Goal: Task Accomplishment & Management: Complete application form

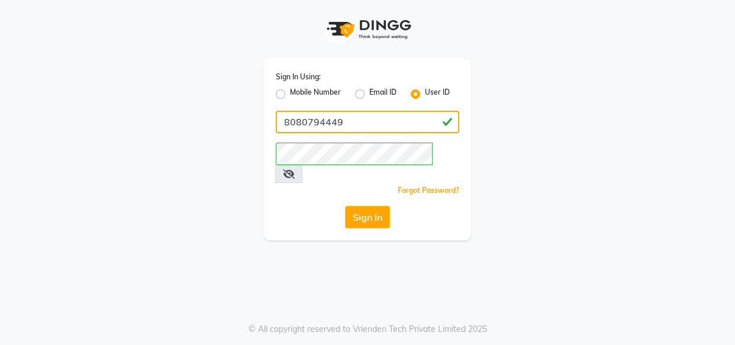
drag, startPoint x: 354, startPoint y: 111, endPoint x: 354, endPoint y: 128, distance: 16.6
click at [354, 111] on input "8080794449" at bounding box center [367, 122] width 183 height 22
type input "kaizo"
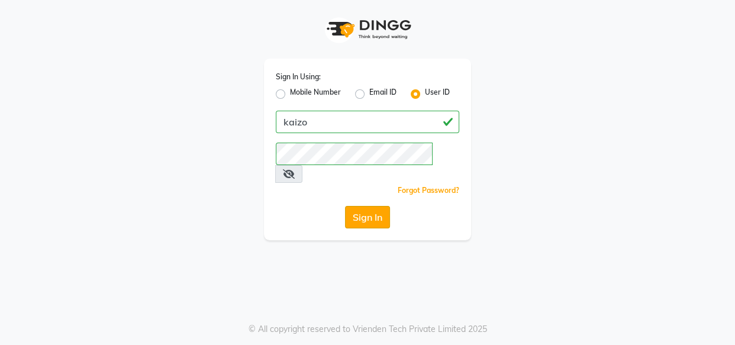
click at [366, 206] on button "Sign In" at bounding box center [367, 217] width 45 height 22
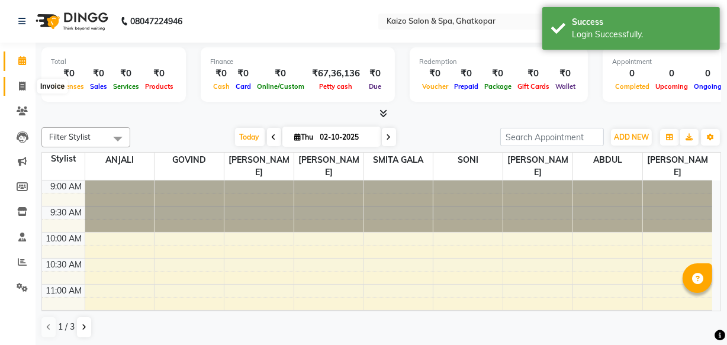
click at [30, 85] on span at bounding box center [22, 87] width 21 height 14
select select "service"
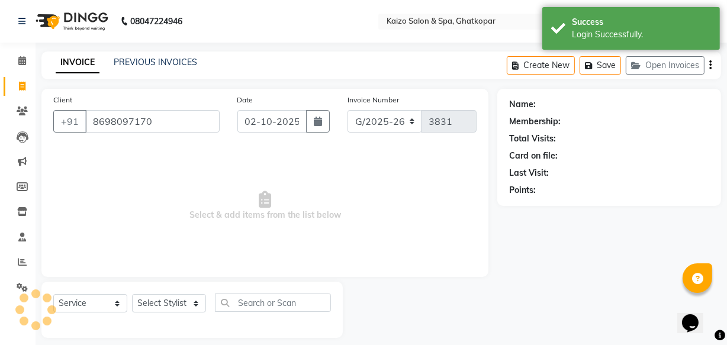
type input "8698097170"
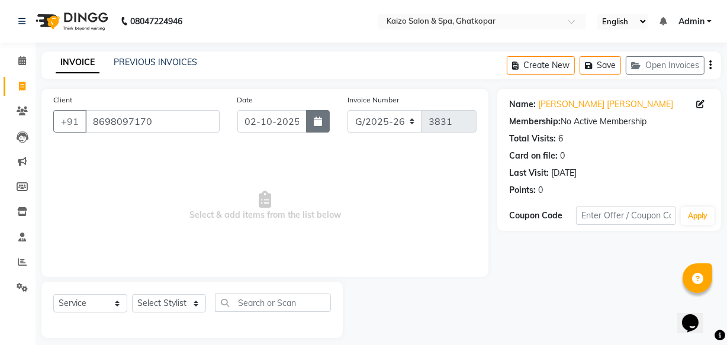
click at [313, 113] on button "button" at bounding box center [318, 121] width 24 height 22
select select "10"
select select "2025"
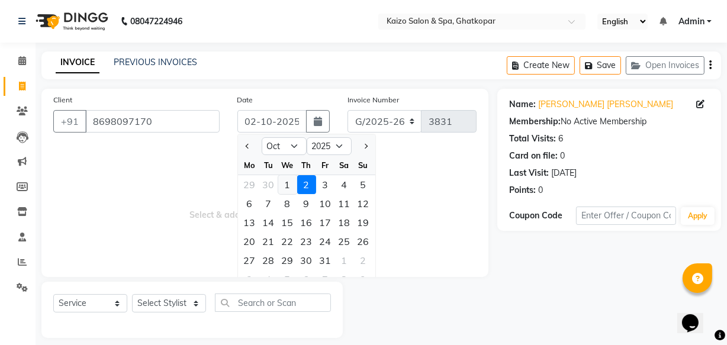
click at [286, 186] on div "1" at bounding box center [287, 184] width 19 height 19
type input "01-10-2025"
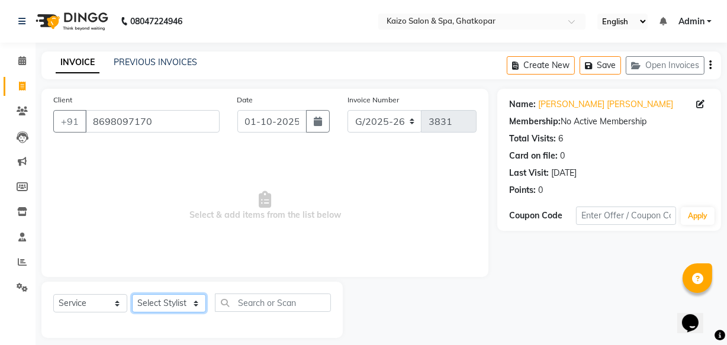
click at [161, 304] on select "Select Stylist [PERSON_NAME] ANJALI [PERSON_NAME] [PERSON_NAME] Front Desk [PER…" at bounding box center [169, 303] width 74 height 18
click at [172, 298] on select "Select Stylist [PERSON_NAME] ANJALI [PERSON_NAME] [PERSON_NAME] Front Desk [PER…" at bounding box center [169, 303] width 74 height 18
select select "63173"
click at [132, 294] on select "Select Stylist [PERSON_NAME] ANJALI [PERSON_NAME] [PERSON_NAME] Front Desk [PER…" at bounding box center [169, 303] width 74 height 18
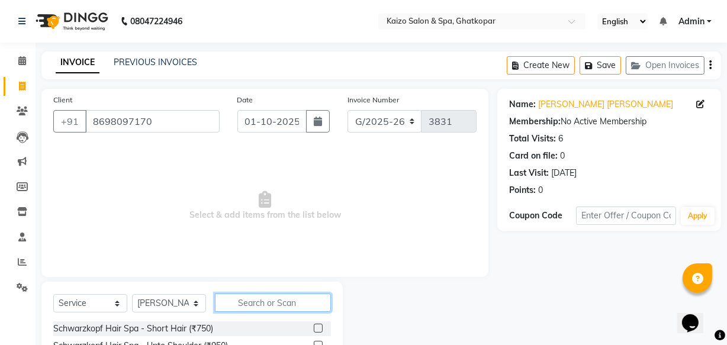
click at [249, 301] on input "text" at bounding box center [273, 303] width 116 height 18
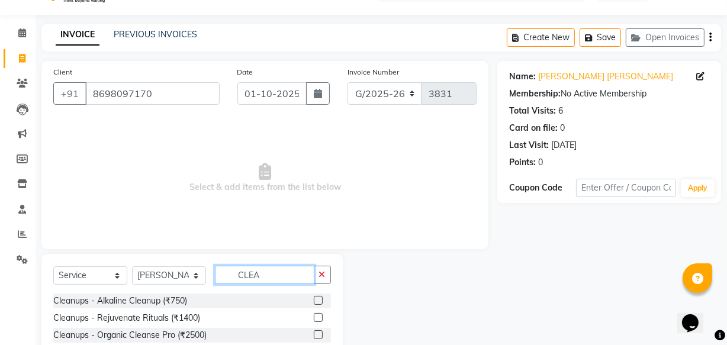
scroll to position [79, 0]
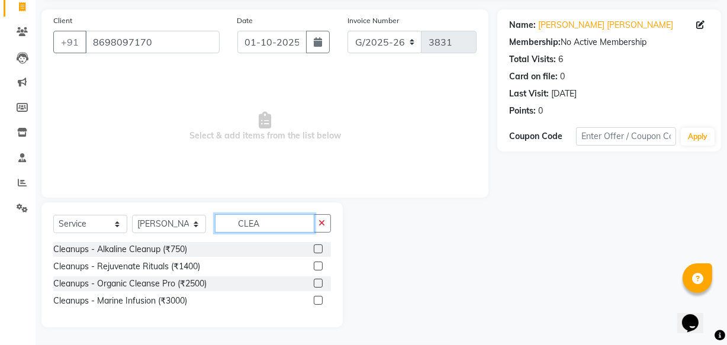
type input "CLEA"
click at [314, 299] on label at bounding box center [318, 300] width 9 height 9
click at [314, 299] on input "checkbox" at bounding box center [318, 301] width 8 height 8
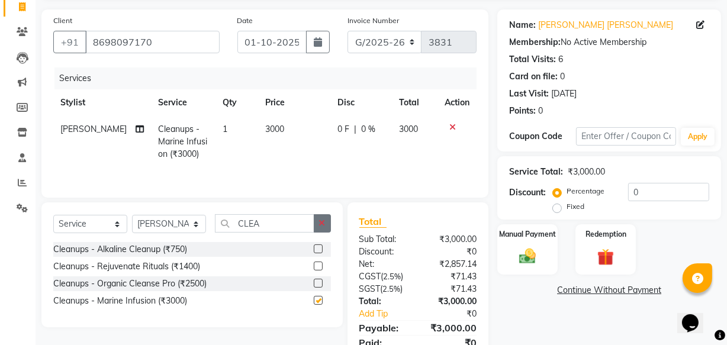
checkbox input "false"
click at [324, 219] on icon "button" at bounding box center [322, 223] width 7 height 8
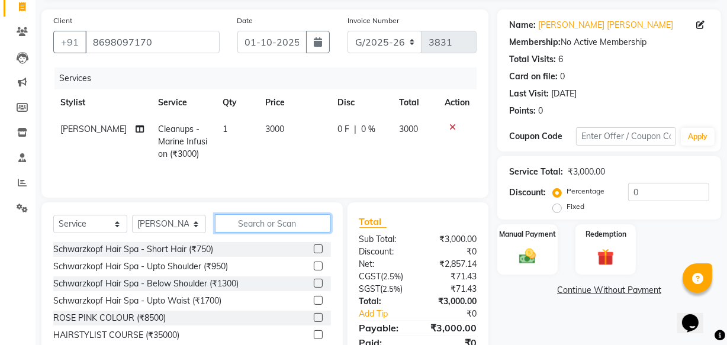
type input "U"
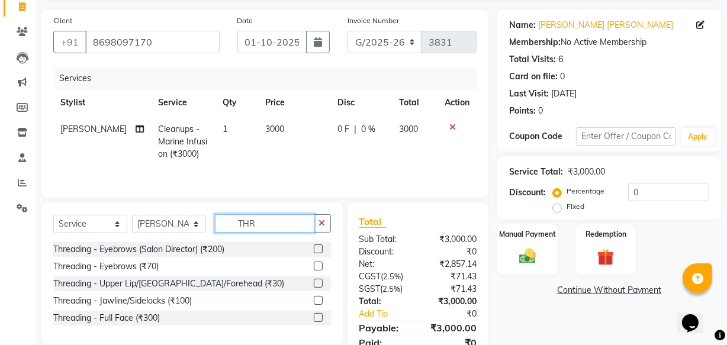
scroll to position [129, 0]
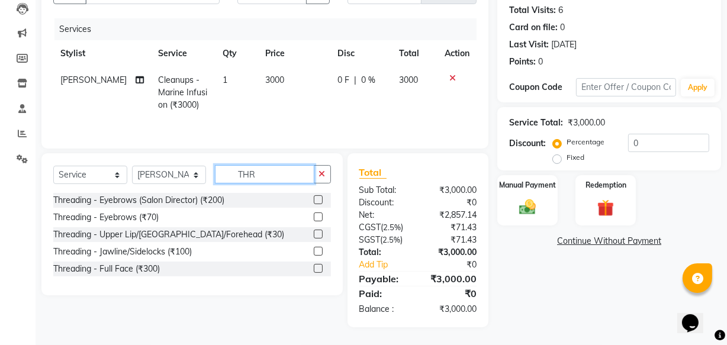
type input "THR"
click at [318, 233] on label at bounding box center [318, 234] width 9 height 9
click at [318, 233] on input "checkbox" at bounding box center [318, 235] width 8 height 8
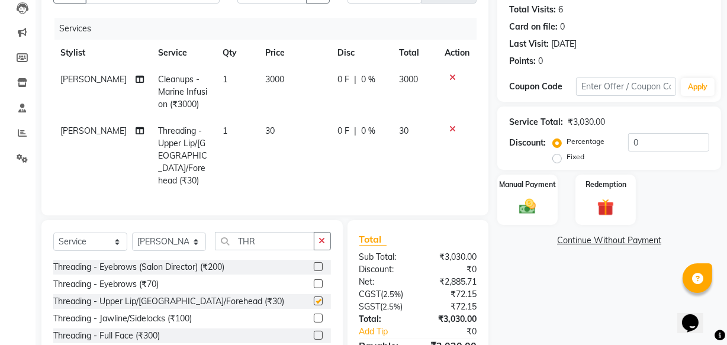
checkbox input "false"
click at [273, 141] on td "30" at bounding box center [294, 156] width 73 height 76
click at [258, 141] on td "1" at bounding box center [236, 156] width 43 height 76
select select "63173"
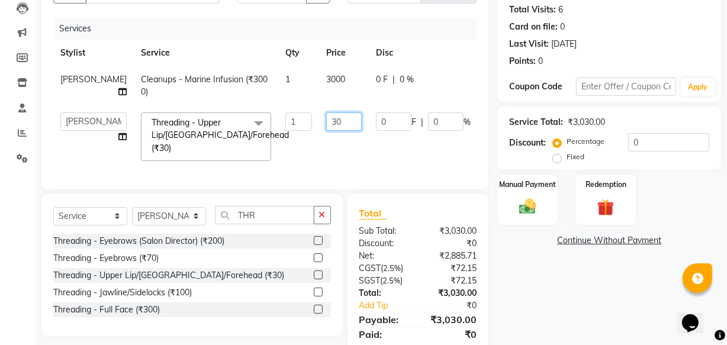
click at [326, 122] on input "30" at bounding box center [344, 121] width 36 height 18
type input "3"
type input "60"
click at [319, 81] on td "3000" at bounding box center [344, 85] width 50 height 39
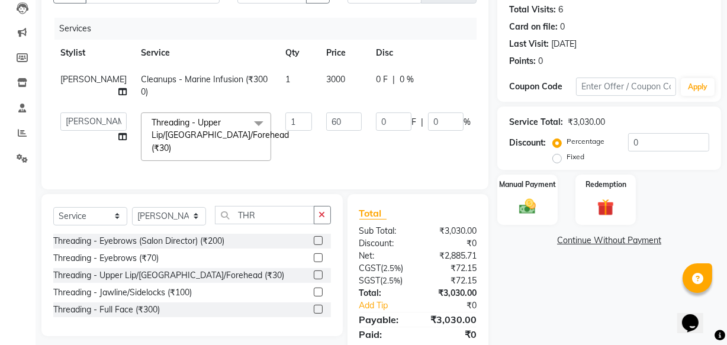
select select "63173"
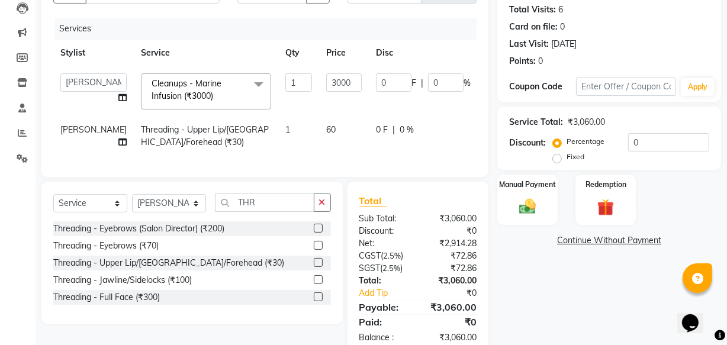
click at [326, 81] on input "3000" at bounding box center [344, 82] width 36 height 18
type input "3500"
click at [328, 117] on tbody "[PERSON_NAME] ANJALI [PERSON_NAME] [PERSON_NAME] Front Desk [PERSON_NAME] IFTES…" at bounding box center [302, 110] width 498 height 89
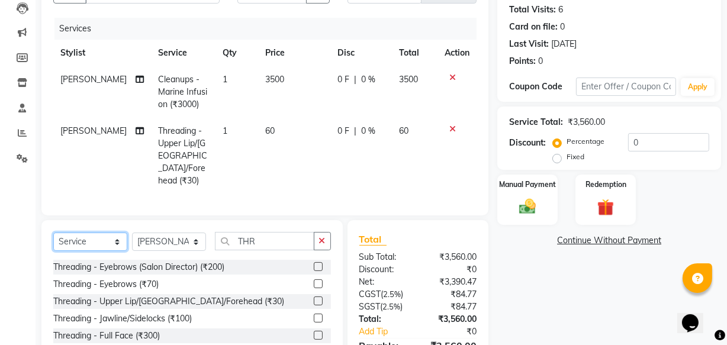
click at [85, 233] on select "Select Service Product Membership Package Voucher Prepaid Gift Card" at bounding box center [90, 242] width 74 height 18
select select "product"
click at [53, 233] on select "Select Service Product Membership Package Voucher Prepaid Gift Card" at bounding box center [90, 242] width 74 height 18
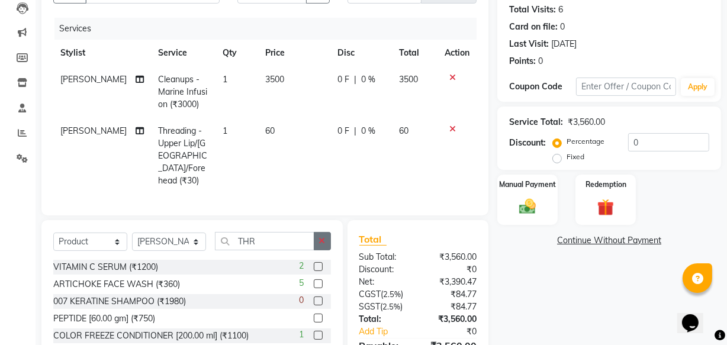
click at [319, 239] on icon "button" at bounding box center [322, 241] width 7 height 8
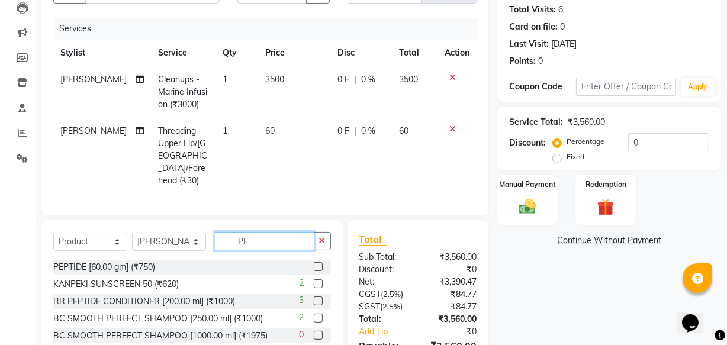
scroll to position [183, 0]
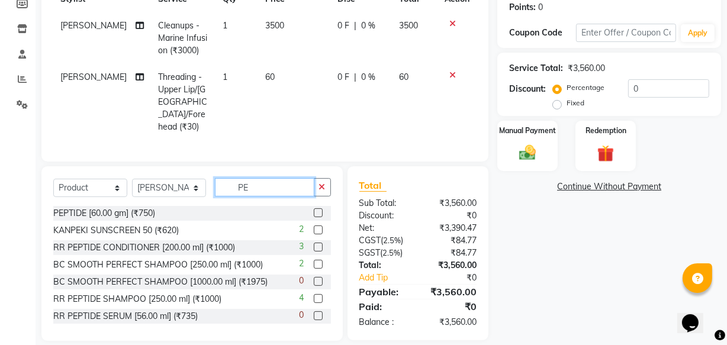
type input "PE"
click at [314, 210] on label at bounding box center [318, 212] width 9 height 9
click at [314, 210] on input "checkbox" at bounding box center [318, 214] width 8 height 8
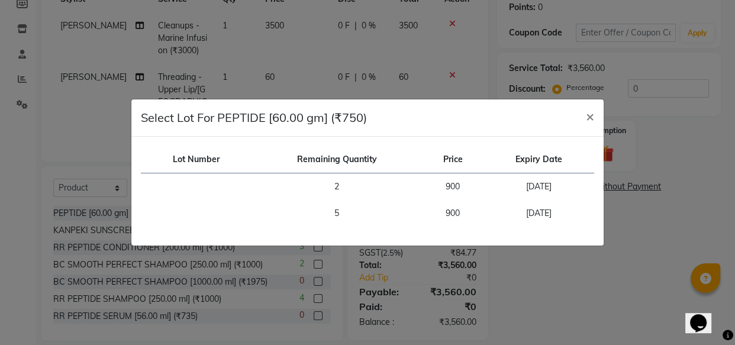
checkbox input "false"
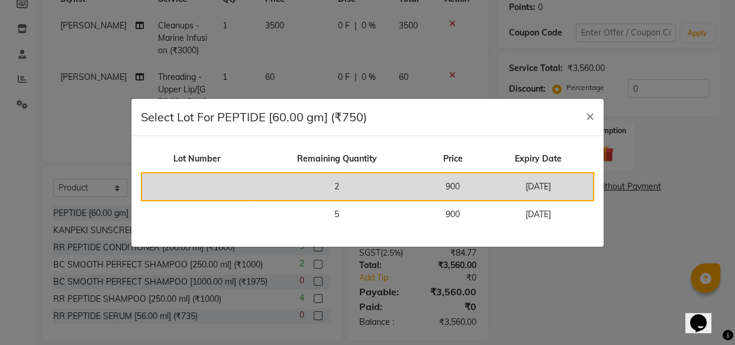
click at [273, 178] on td "2" at bounding box center [337, 187] width 170 height 28
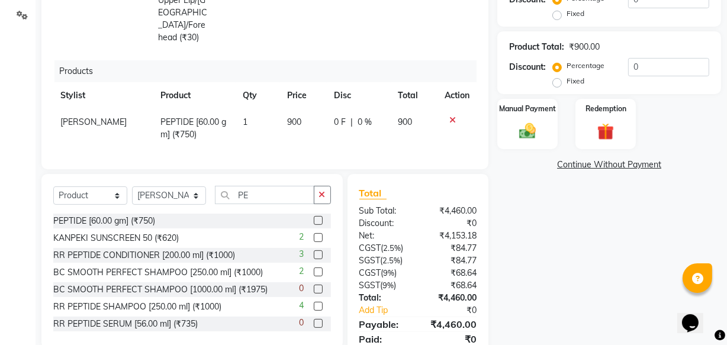
scroll to position [290, 0]
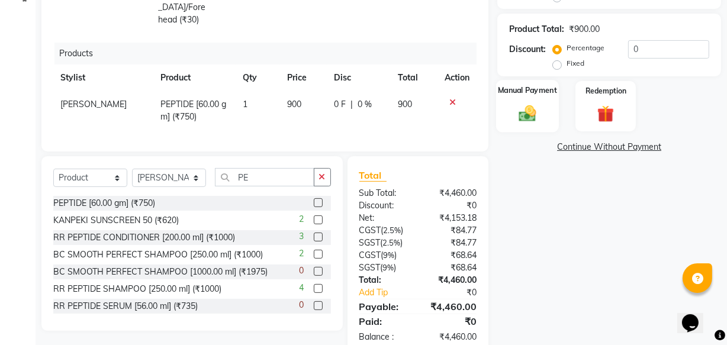
click at [534, 107] on img at bounding box center [527, 114] width 28 height 20
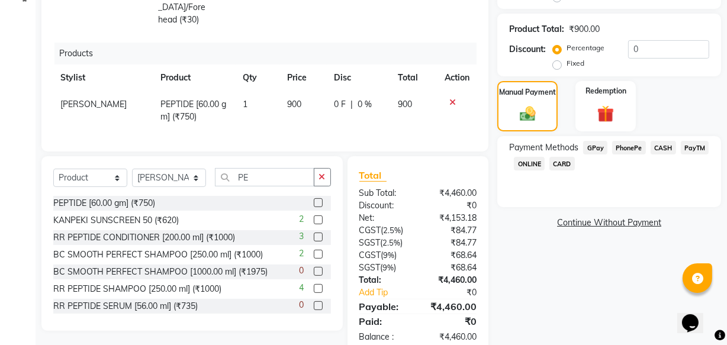
click at [572, 162] on span "CARD" at bounding box center [561, 164] width 25 height 14
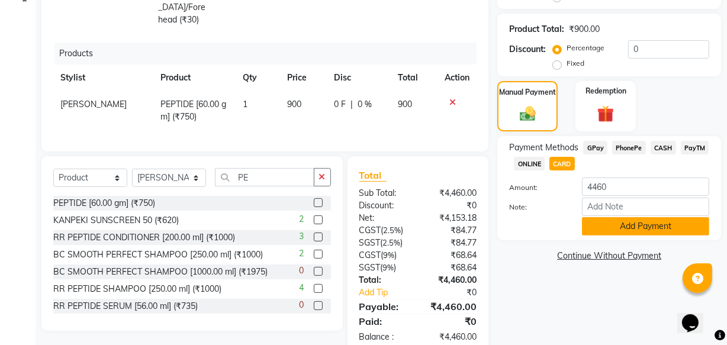
click at [665, 225] on button "Add Payment" at bounding box center [645, 226] width 127 height 18
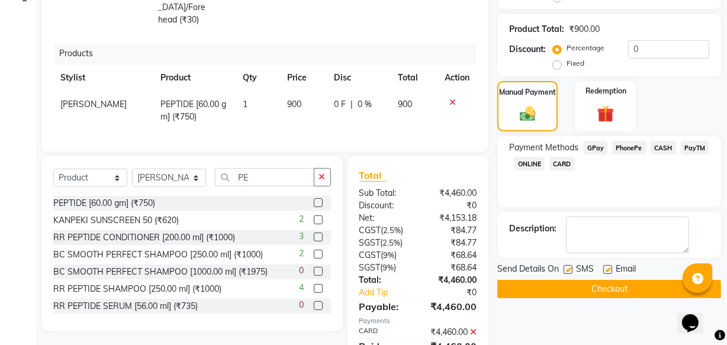
click at [566, 267] on label at bounding box center [567, 269] width 9 height 9
click at [566, 267] on input "checkbox" at bounding box center [567, 270] width 8 height 8
checkbox input "false"
click at [605, 268] on label at bounding box center [607, 269] width 9 height 9
click at [605, 268] on input "checkbox" at bounding box center [607, 270] width 8 height 8
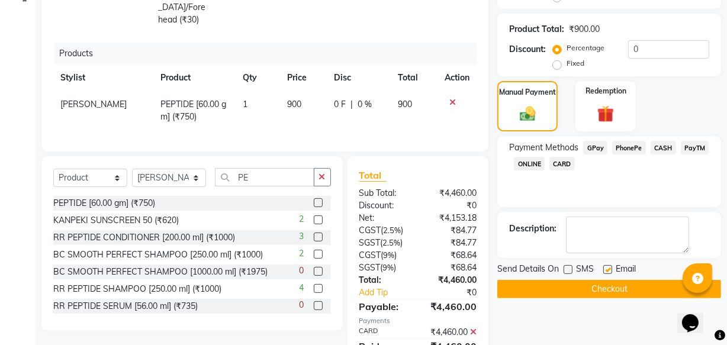
checkbox input "false"
click at [603, 281] on button "Checkout" at bounding box center [609, 289] width 224 height 18
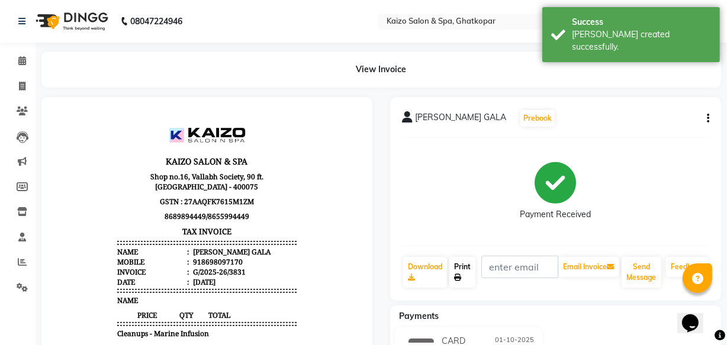
click at [460, 265] on link "Print" at bounding box center [462, 272] width 26 height 31
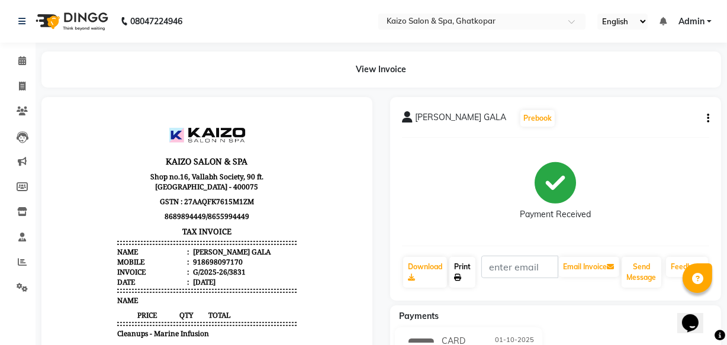
click at [458, 271] on link "Print" at bounding box center [462, 272] width 26 height 31
select select "service"
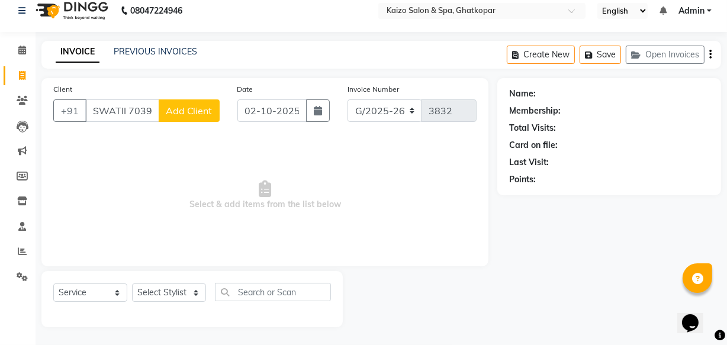
scroll to position [0, 31]
click at [96, 111] on input "SWATII 7039195976" at bounding box center [122, 110] width 74 height 22
type input "7039195976"
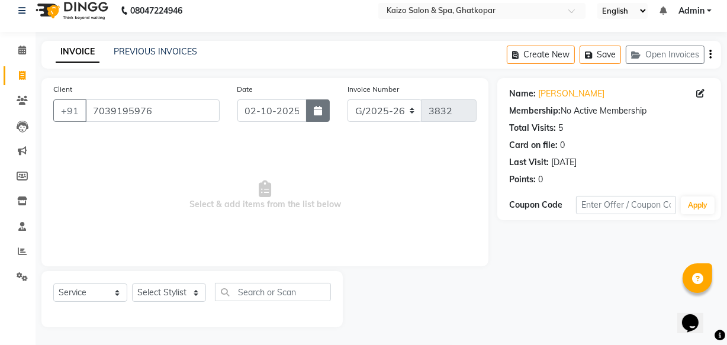
click at [318, 108] on icon "button" at bounding box center [318, 110] width 8 height 9
select select "10"
select select "2025"
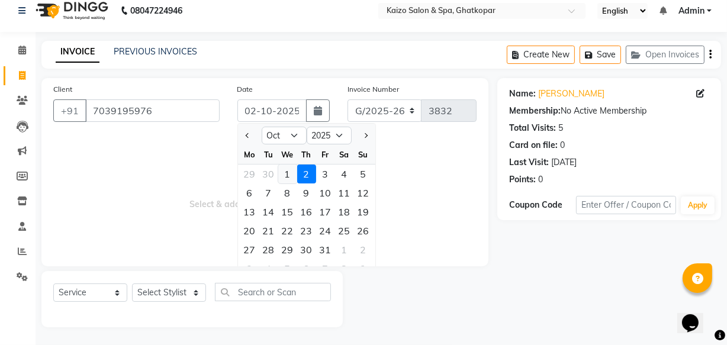
click at [288, 177] on div "1" at bounding box center [287, 174] width 19 height 19
type input "01-10-2025"
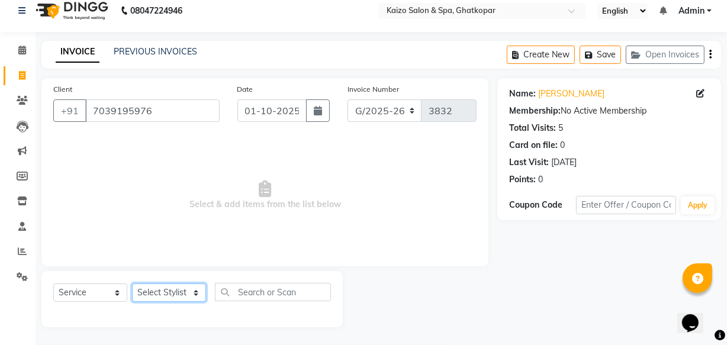
drag, startPoint x: 176, startPoint y: 289, endPoint x: 178, endPoint y: 284, distance: 6.4
click at [176, 286] on select "Select Stylist [PERSON_NAME] ANJALI [PERSON_NAME] [PERSON_NAME] Front Desk [PER…" at bounding box center [169, 293] width 74 height 18
select select "8836"
click at [132, 284] on select "Select Stylist [PERSON_NAME] ANJALI [PERSON_NAME] [PERSON_NAME] Front Desk [PER…" at bounding box center [169, 293] width 74 height 18
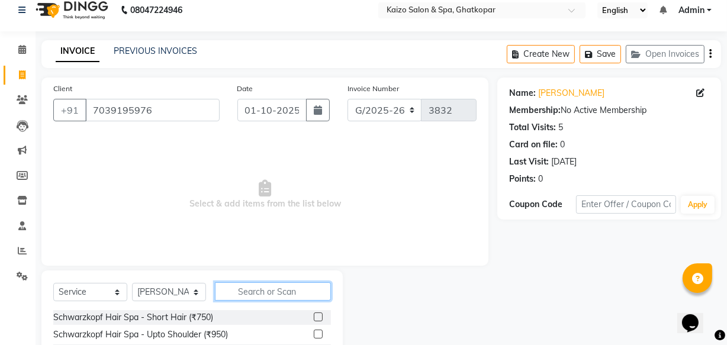
click at [247, 291] on input "text" at bounding box center [273, 291] width 116 height 18
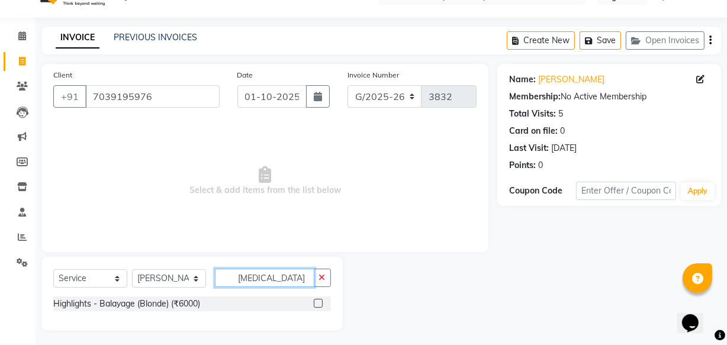
scroll to position [28, 0]
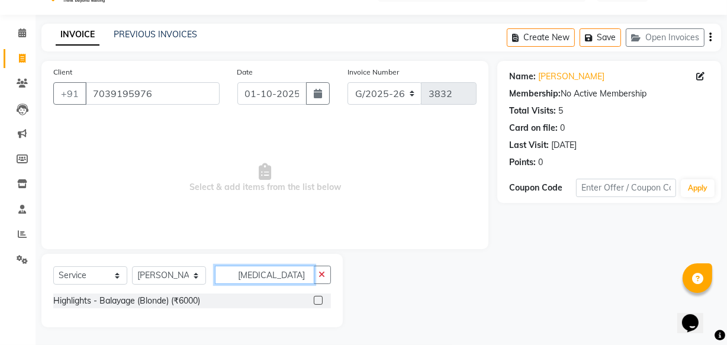
type input "[MEDICAL_DATA]"
click at [319, 301] on label at bounding box center [318, 300] width 9 height 9
click at [319, 301] on input "checkbox" at bounding box center [318, 301] width 8 height 8
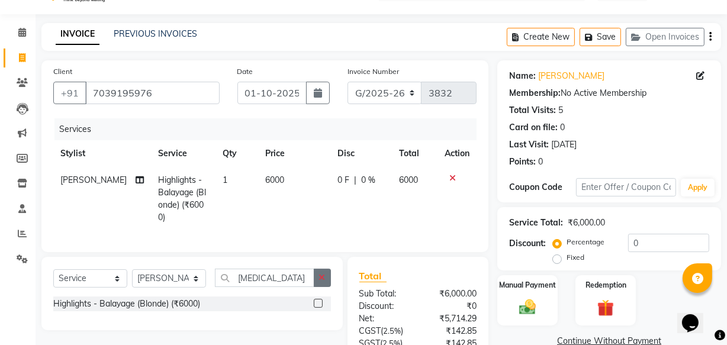
checkbox input "false"
click at [324, 282] on icon "button" at bounding box center [322, 277] width 7 height 8
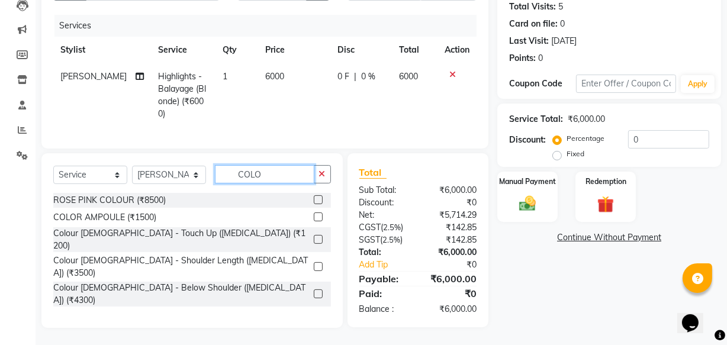
scroll to position [141, 0]
type input "COLO"
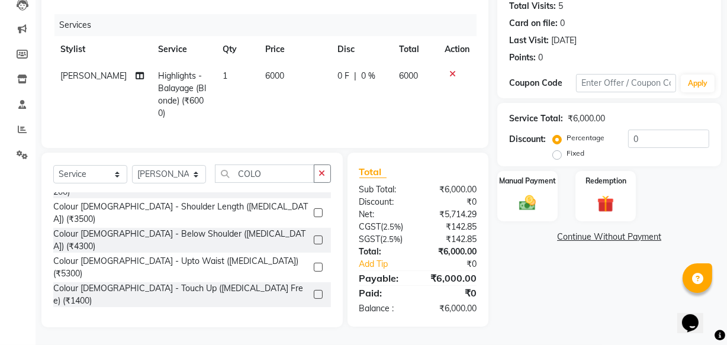
click at [314, 208] on label at bounding box center [318, 212] width 9 height 9
click at [314, 210] on input "checkbox" at bounding box center [318, 214] width 8 height 8
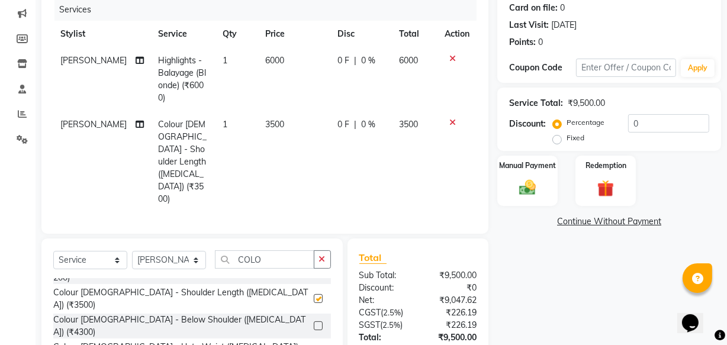
checkbox input "false"
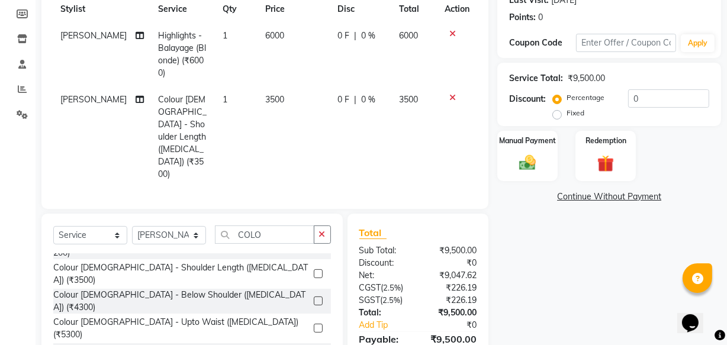
scroll to position [205, 0]
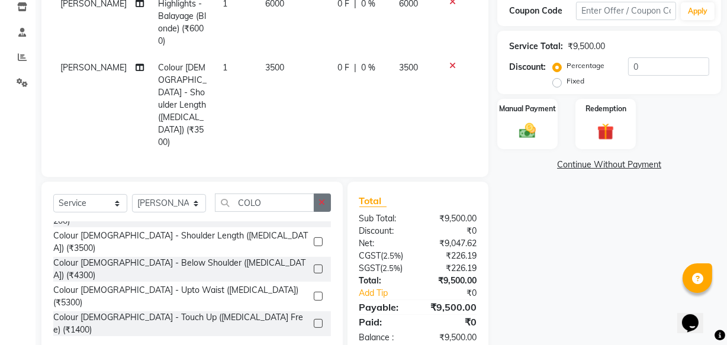
click at [325, 198] on icon "button" at bounding box center [322, 202] width 7 height 8
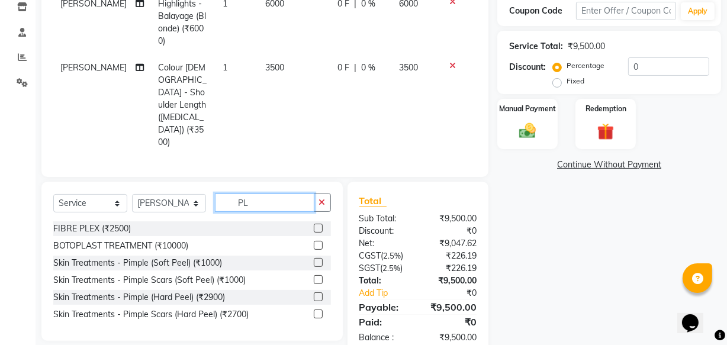
scroll to position [204, 0]
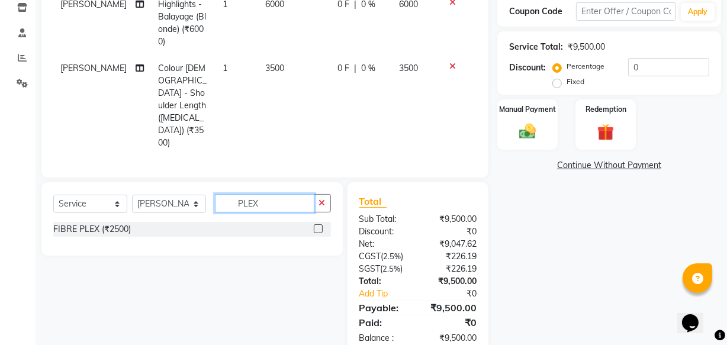
type input "PLEX"
click at [319, 224] on label at bounding box center [318, 228] width 9 height 9
click at [319, 226] on input "checkbox" at bounding box center [318, 230] width 8 height 8
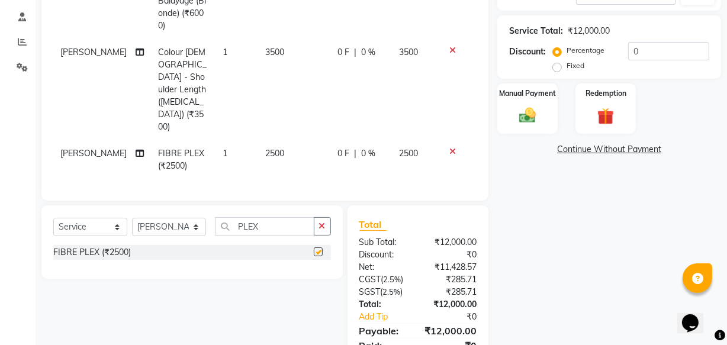
checkbox input "false"
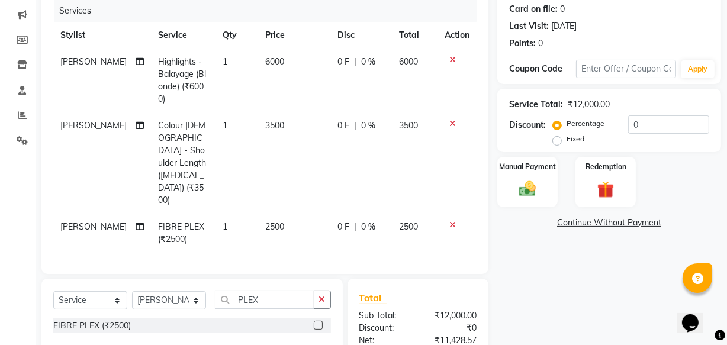
scroll to position [136, 0]
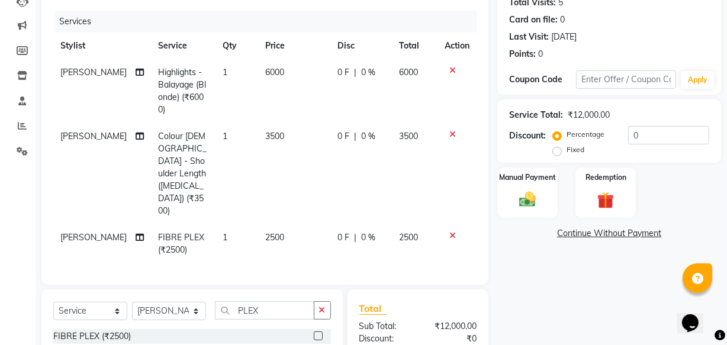
click at [268, 78] on td "6000" at bounding box center [294, 91] width 73 height 64
select select "8836"
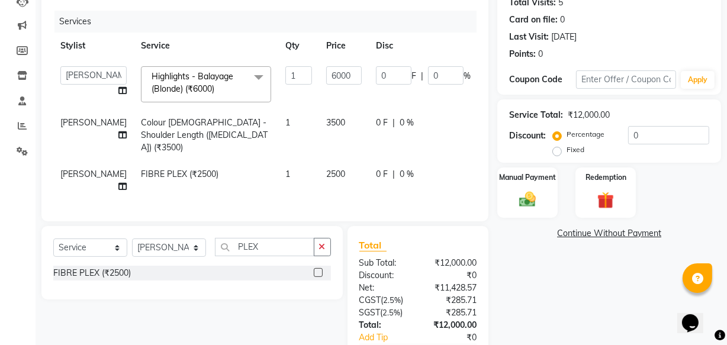
click at [285, 78] on input "1" at bounding box center [298, 75] width 27 height 18
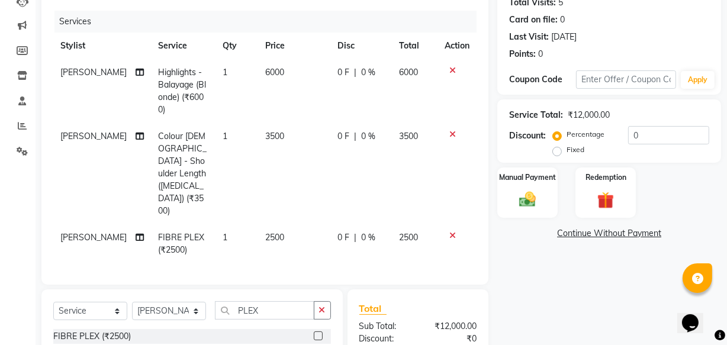
click at [308, 76] on td "6000" at bounding box center [294, 91] width 73 height 64
select select "8836"
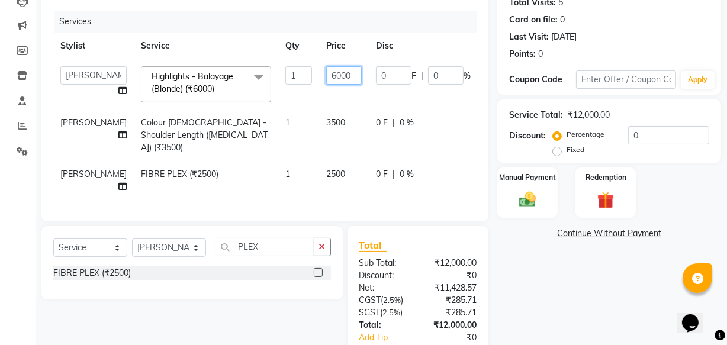
click at [326, 79] on input "6000" at bounding box center [344, 75] width 36 height 18
type input "7000"
click at [320, 92] on td "7000" at bounding box center [344, 84] width 50 height 50
select select "8836"
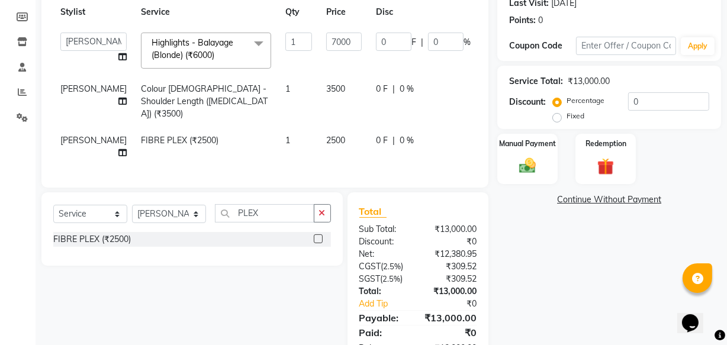
scroll to position [205, 0]
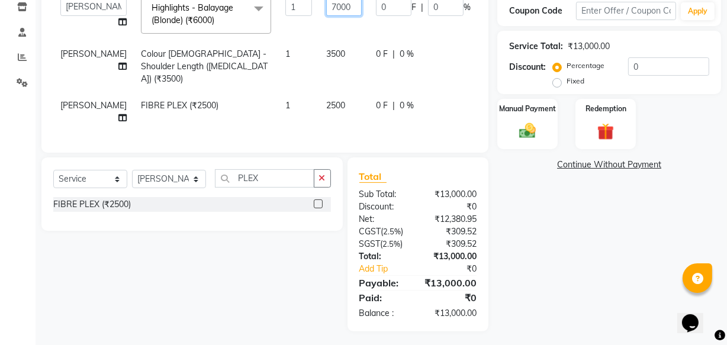
click at [326, 11] on input "7000" at bounding box center [344, 7] width 36 height 18
click at [326, 7] on input "7000" at bounding box center [344, 7] width 36 height 18
type input "7500"
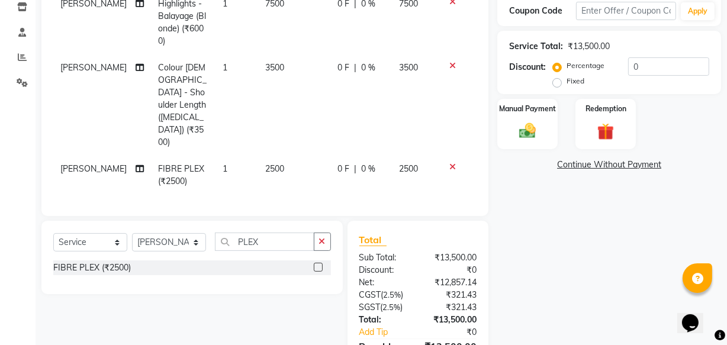
click at [322, 27] on td "7500" at bounding box center [294, 23] width 73 height 64
select select "8836"
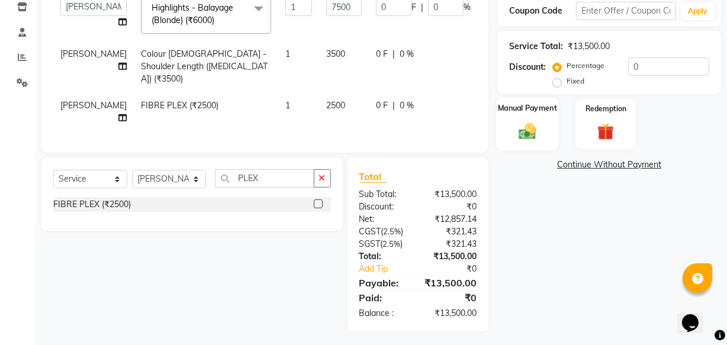
click at [526, 125] on img at bounding box center [527, 131] width 28 height 20
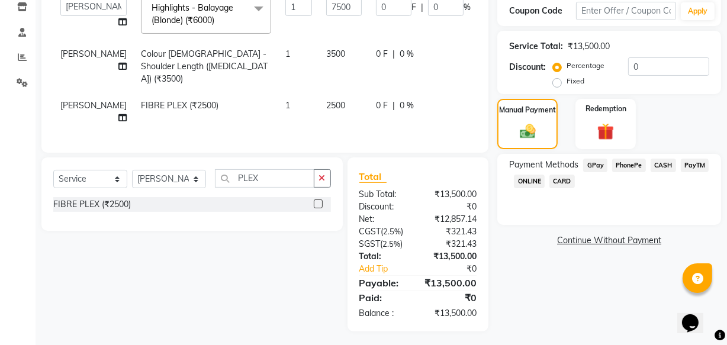
click at [623, 163] on span "PhonePe" at bounding box center [629, 166] width 34 height 14
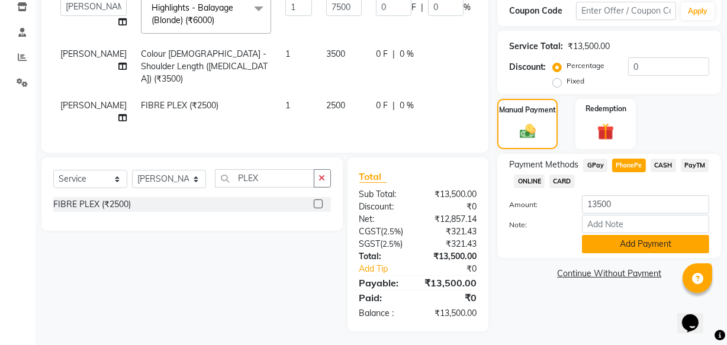
click at [637, 243] on button "Add Payment" at bounding box center [645, 244] width 127 height 18
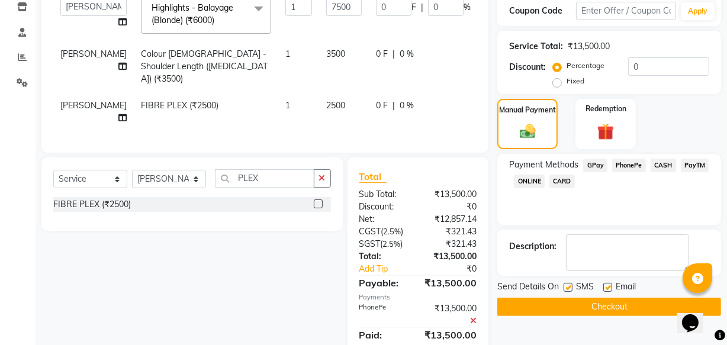
drag, startPoint x: 568, startPoint y: 284, endPoint x: 597, endPoint y: 289, distance: 30.0
click at [568, 284] on label at bounding box center [567, 287] width 9 height 9
click at [568, 284] on input "checkbox" at bounding box center [567, 288] width 8 height 8
checkbox input "false"
drag, startPoint x: 609, startPoint y: 288, endPoint x: 608, endPoint y: 295, distance: 7.7
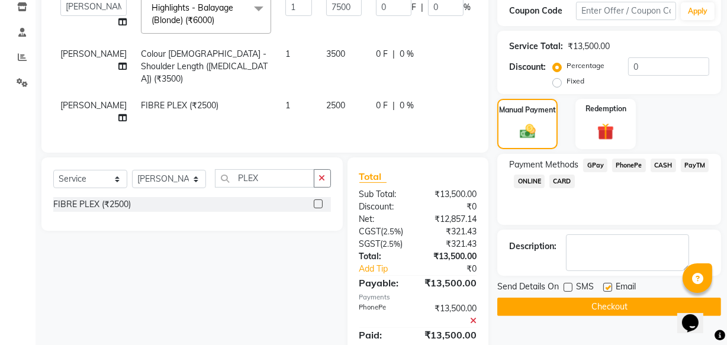
click at [608, 290] on label at bounding box center [607, 287] width 9 height 9
click at [608, 290] on input "checkbox" at bounding box center [607, 288] width 8 height 8
checkbox input "false"
click at [610, 302] on button "Checkout" at bounding box center [609, 307] width 224 height 18
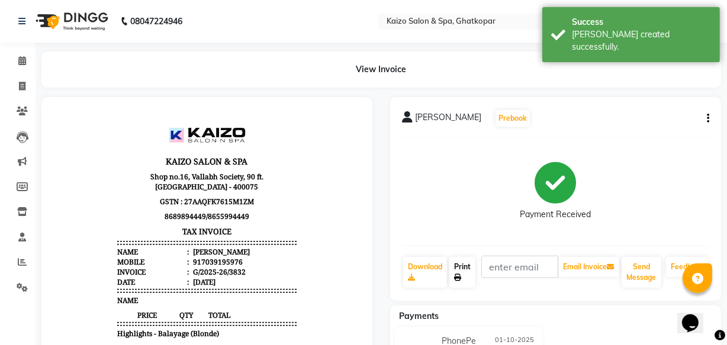
click at [462, 269] on link "Print" at bounding box center [462, 272] width 26 height 31
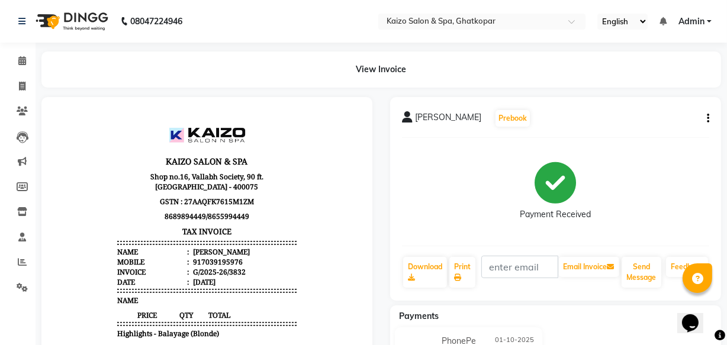
select select "service"
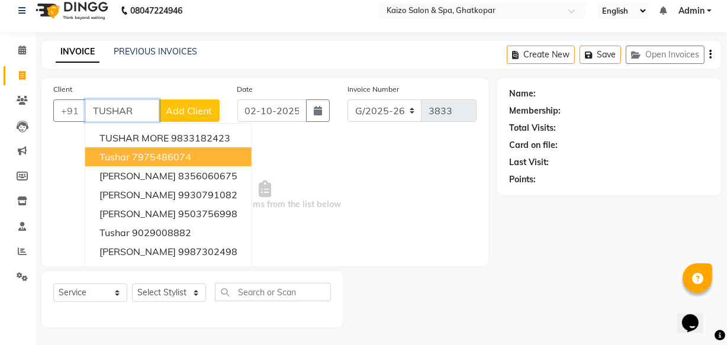
click at [149, 154] on ngb-highlight "7975486074" at bounding box center [161, 157] width 59 height 12
type input "7975486074"
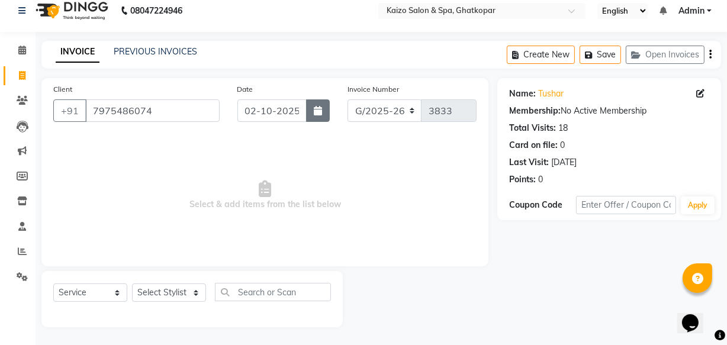
click at [317, 108] on icon "button" at bounding box center [318, 110] width 8 height 9
select select "10"
select select "2025"
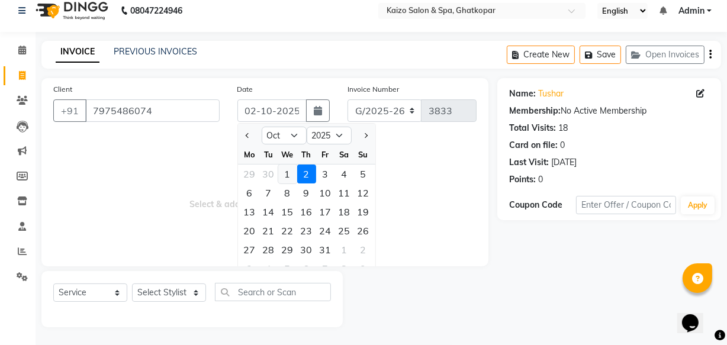
click at [289, 174] on div "1" at bounding box center [287, 174] width 19 height 19
type input "01-10-2025"
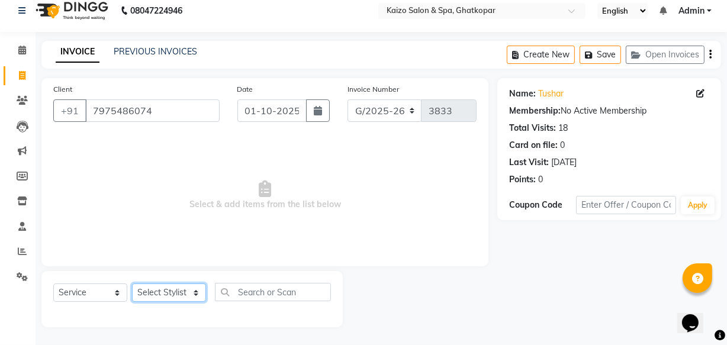
click at [160, 295] on select "Select Stylist [PERSON_NAME] ANJALI [PERSON_NAME] [PERSON_NAME] Front Desk [PER…" at bounding box center [169, 293] width 74 height 18
